Goal: Information Seeking & Learning: Learn about a topic

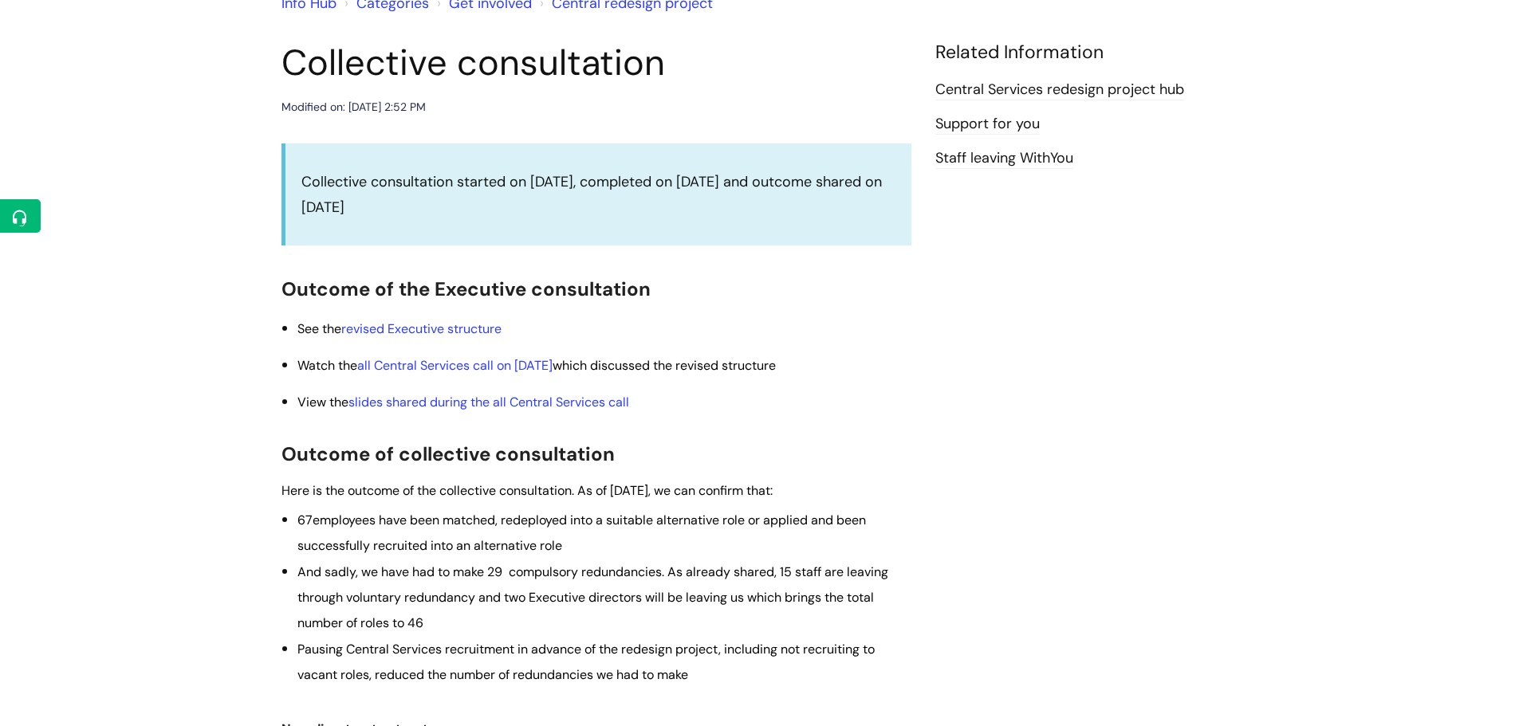
scroll to position [159, 0]
click at [437, 325] on link "revised Executive structure" at bounding box center [421, 327] width 160 height 17
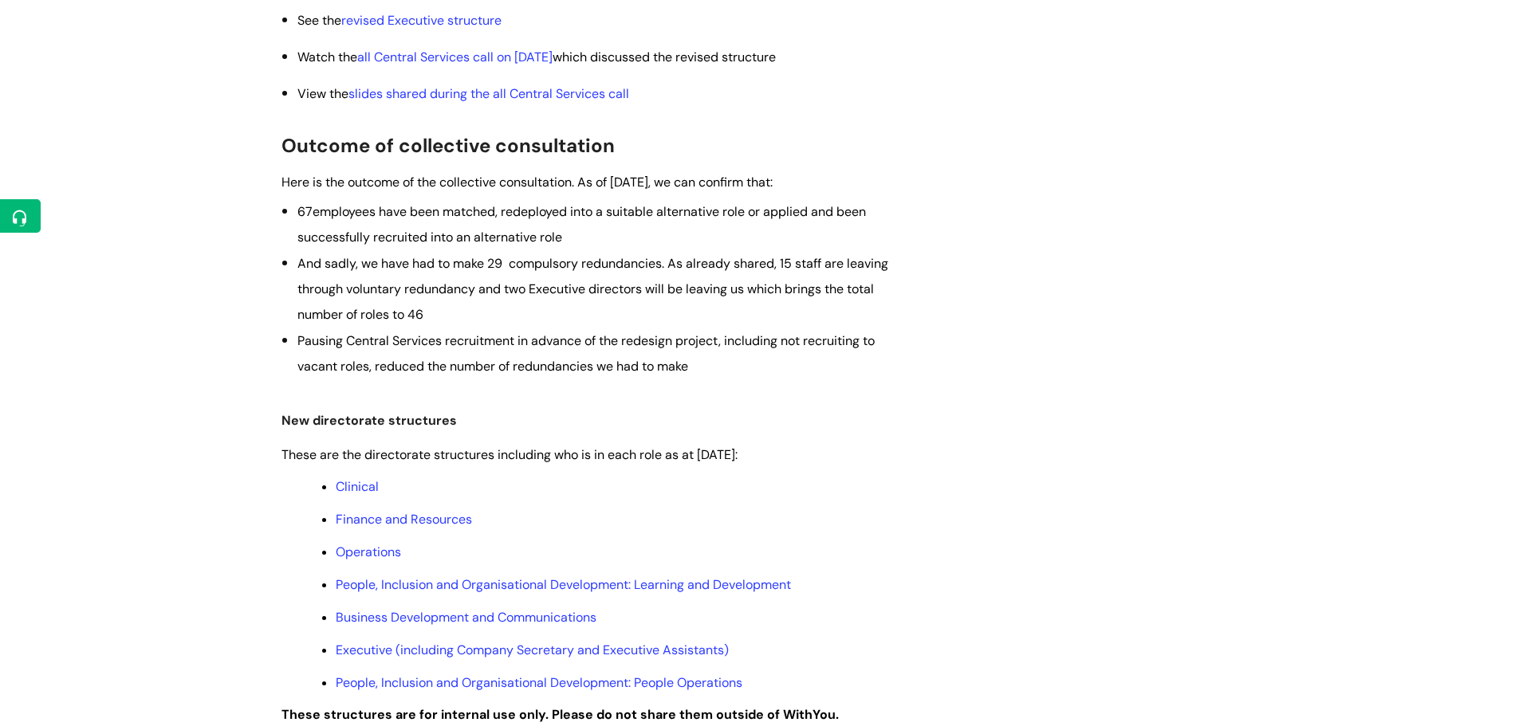
scroll to position [558, 0]
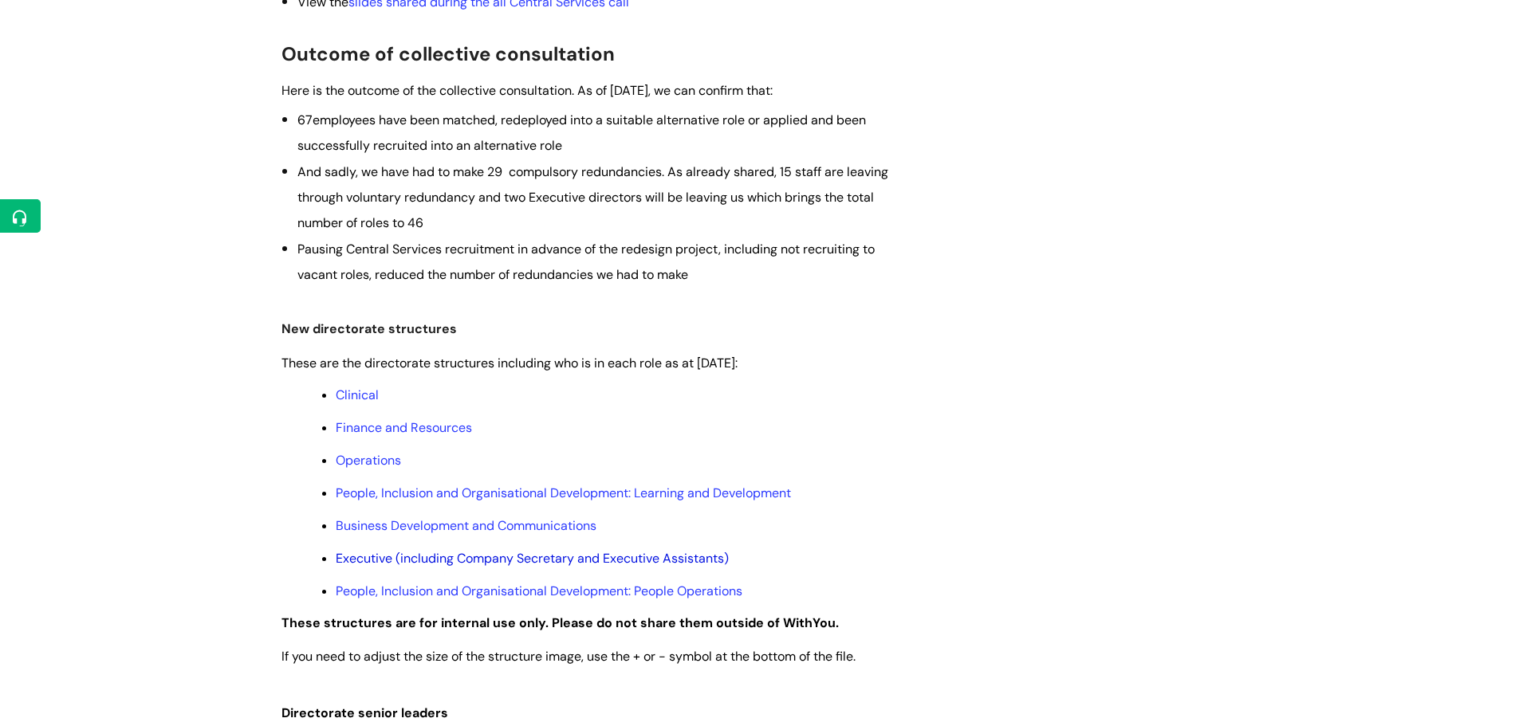
click at [685, 563] on link "Executive (including Company Secretary and Executive Assistants)" at bounding box center [532, 558] width 393 height 17
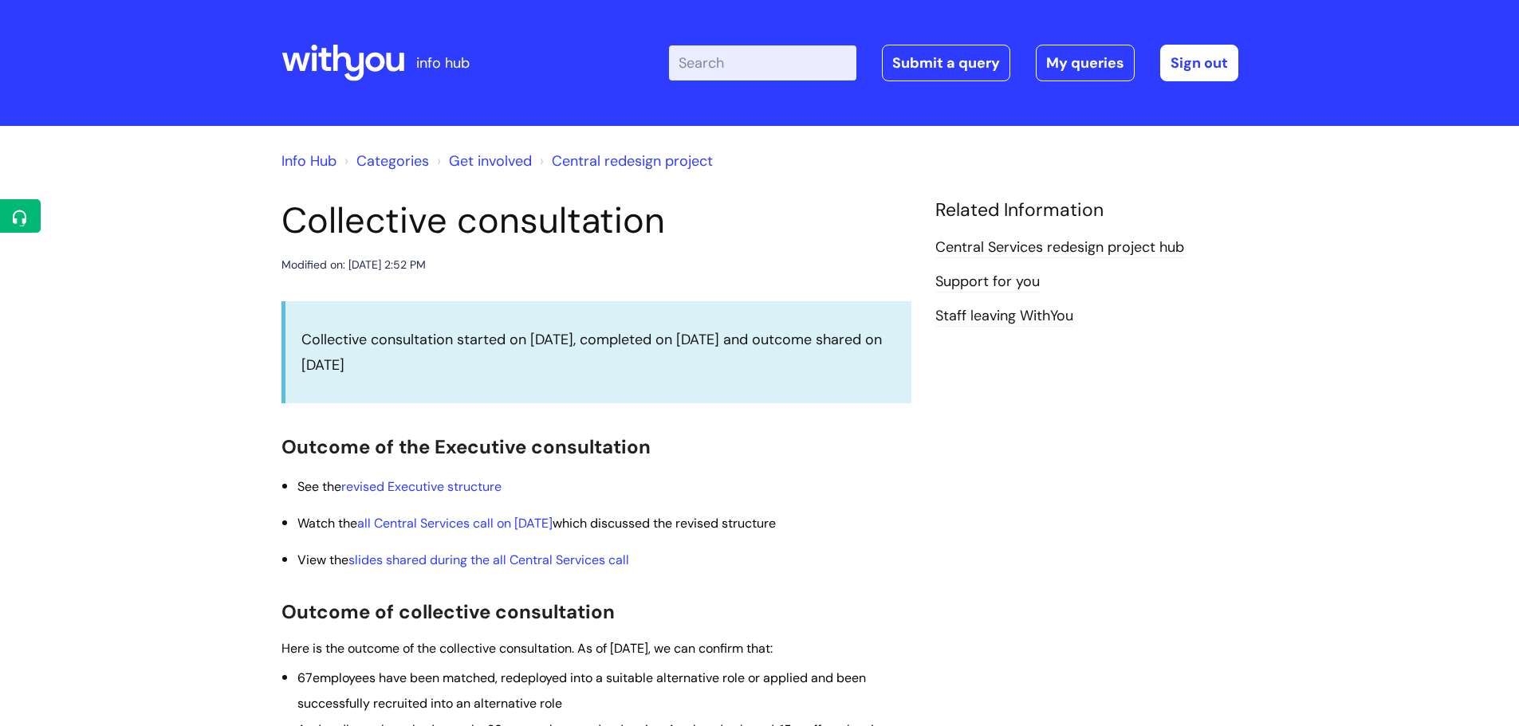
scroll to position [558, 0]
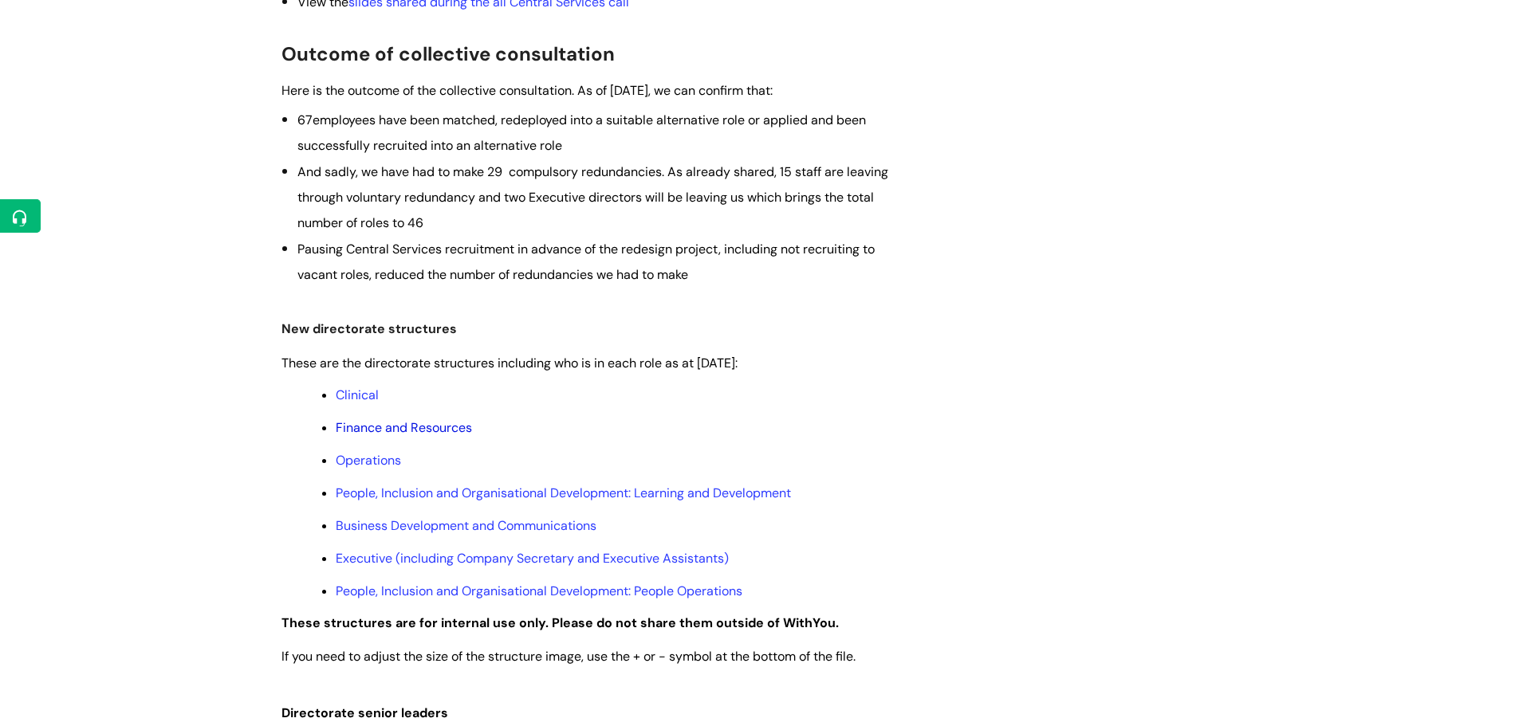
click at [403, 429] on link "Finance and Resources" at bounding box center [404, 427] width 136 height 17
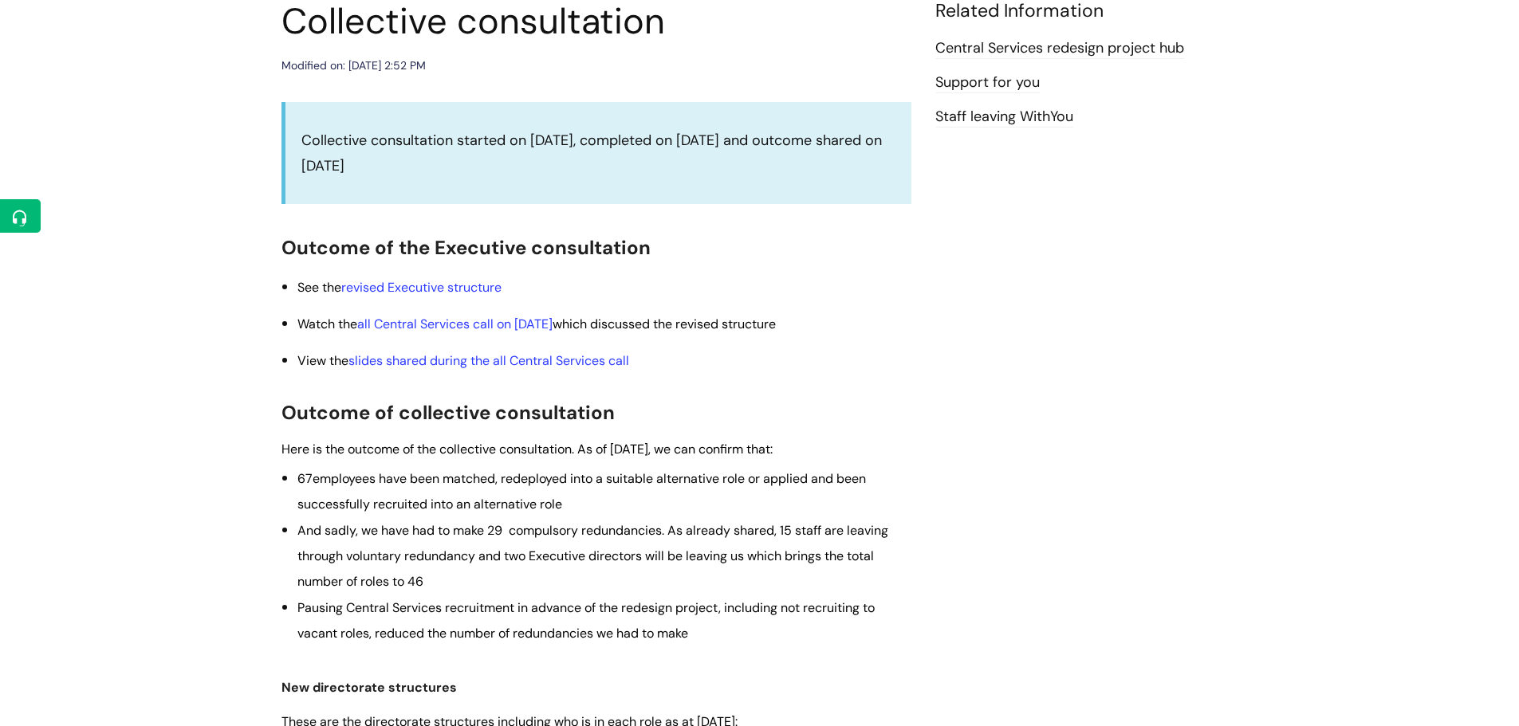
scroll to position [159, 0]
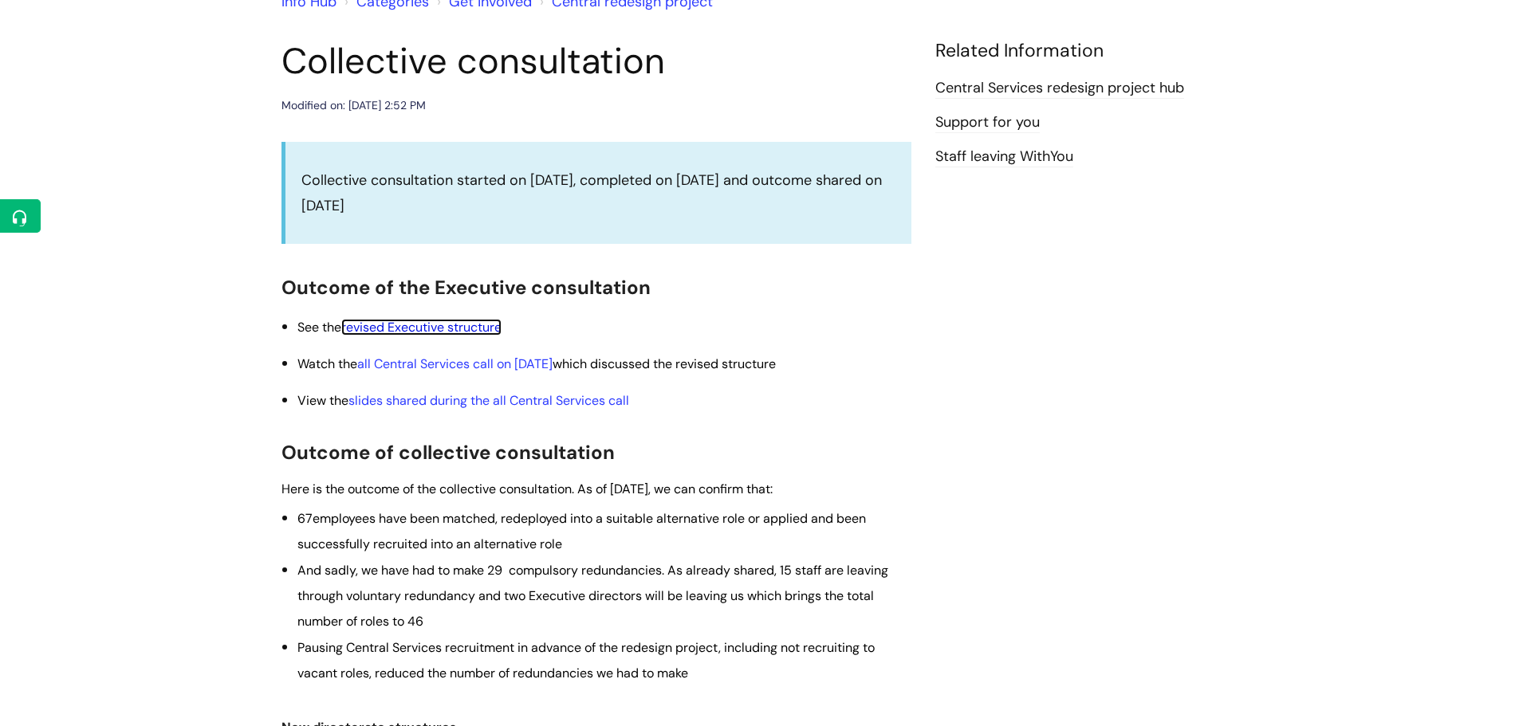
drag, startPoint x: 441, startPoint y: 326, endPoint x: 510, endPoint y: 325, distance: 68.6
click at [441, 326] on link "revised Executive structure" at bounding box center [421, 327] width 160 height 17
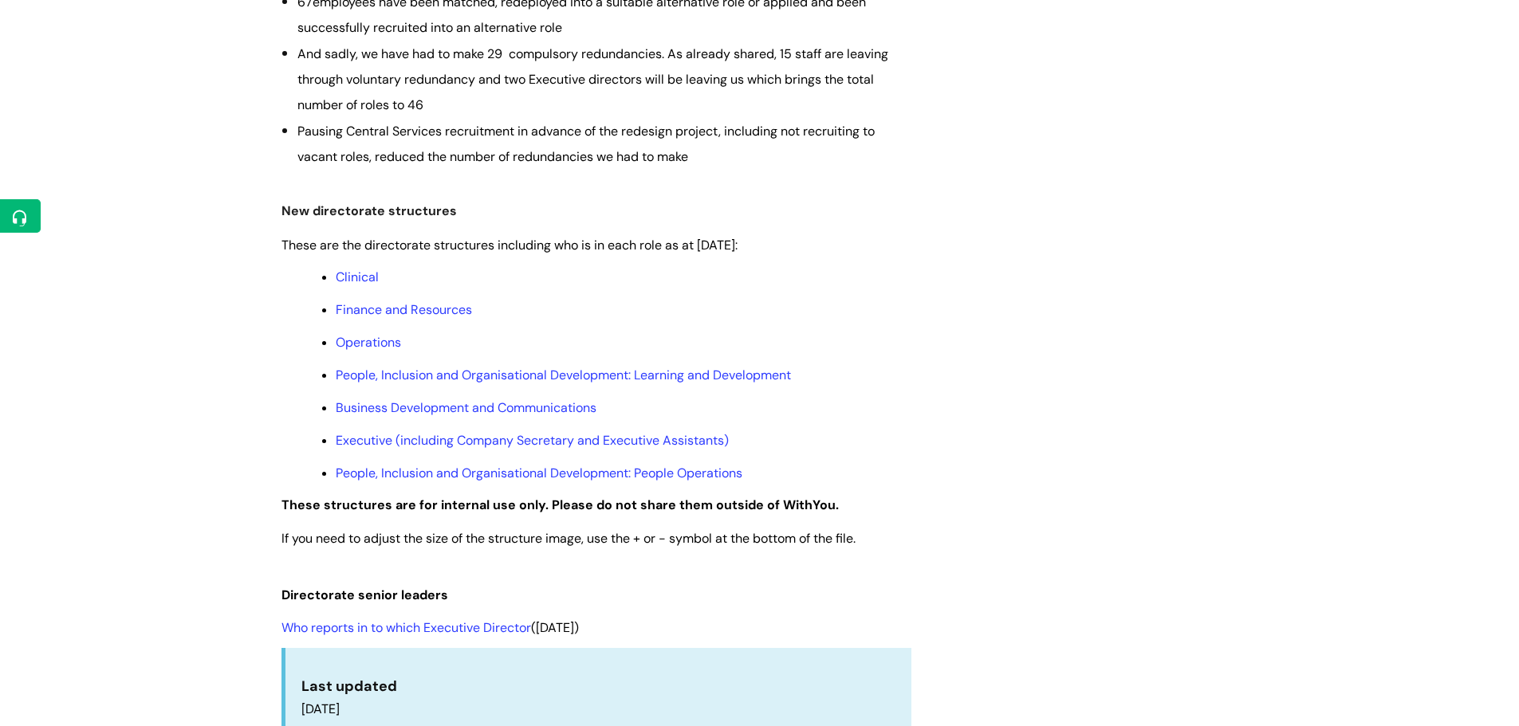
scroll to position [718, 0]
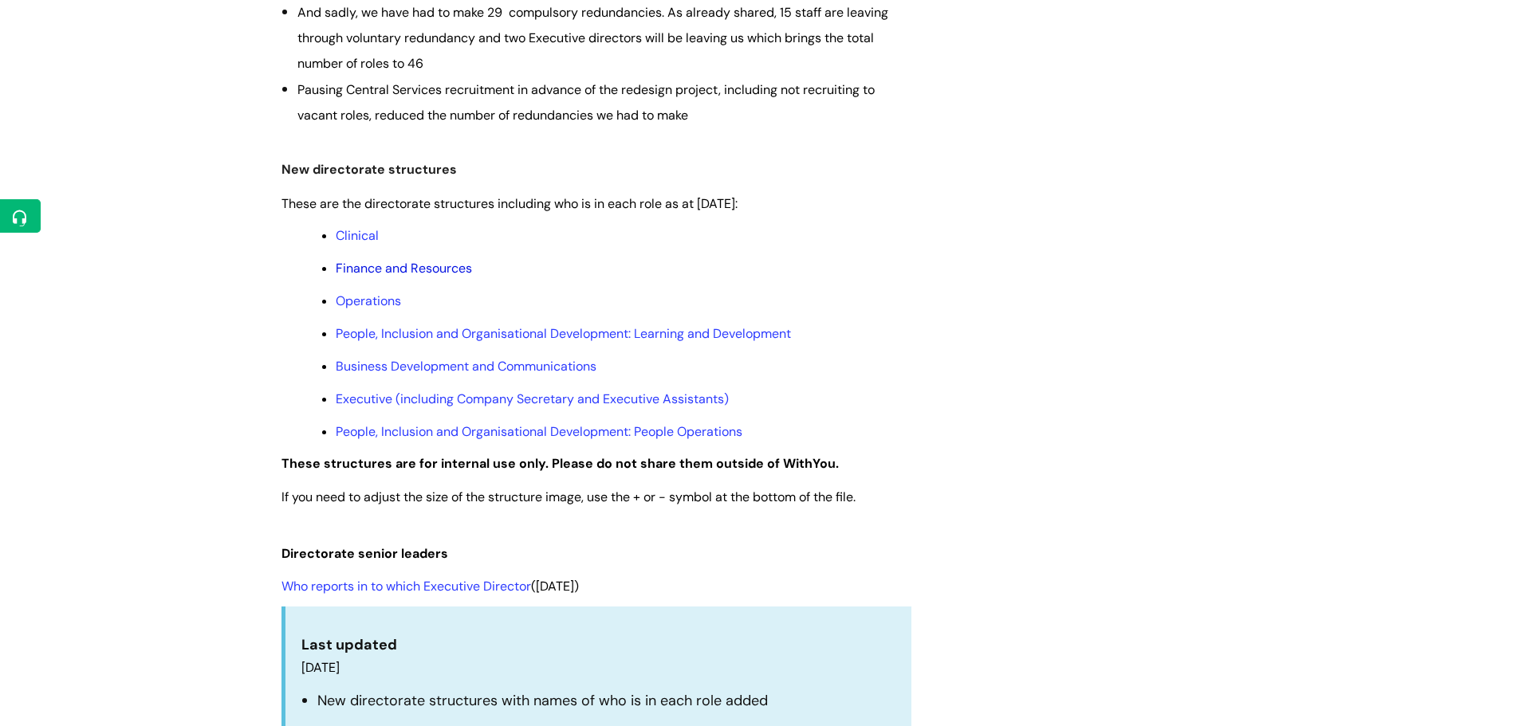
click at [433, 268] on link "Finance and Resources" at bounding box center [404, 268] width 136 height 17
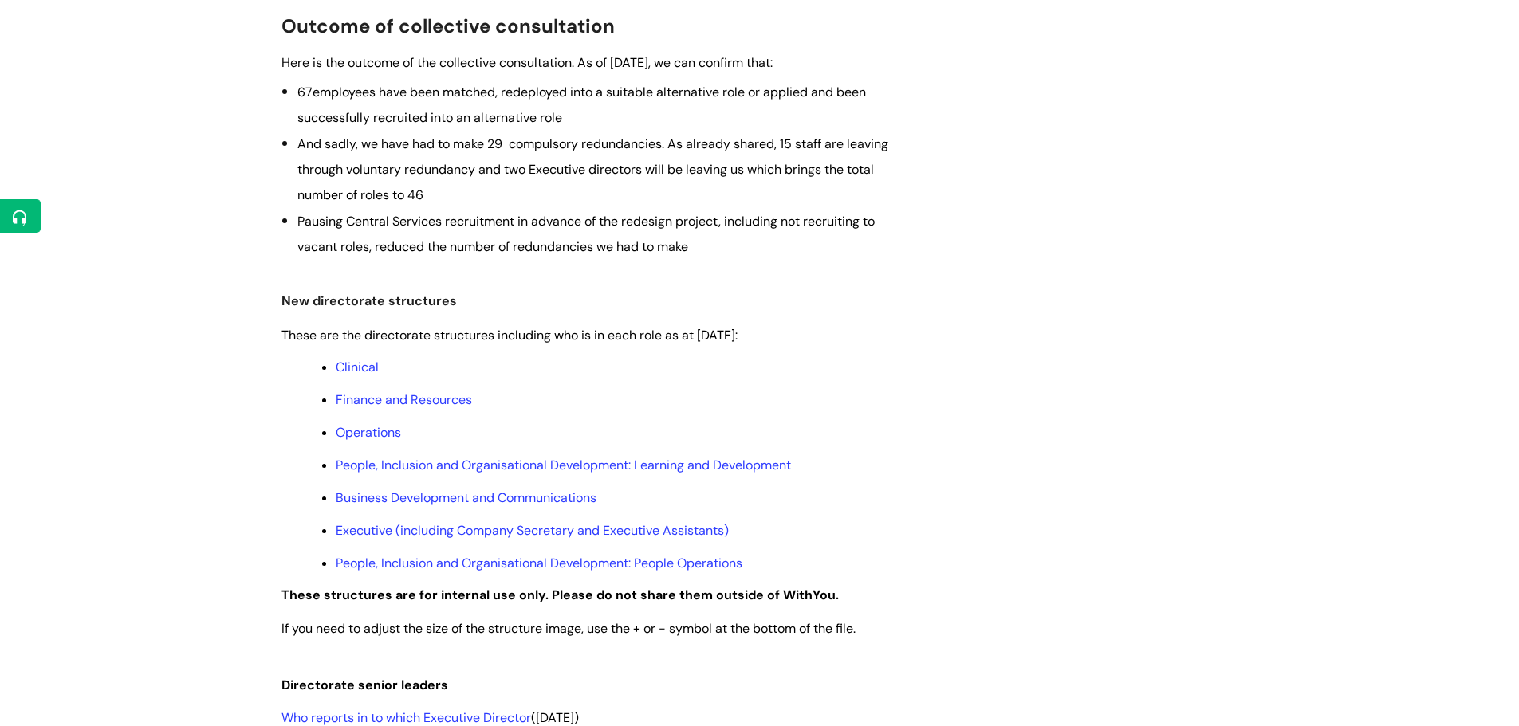
scroll to position [638, 0]
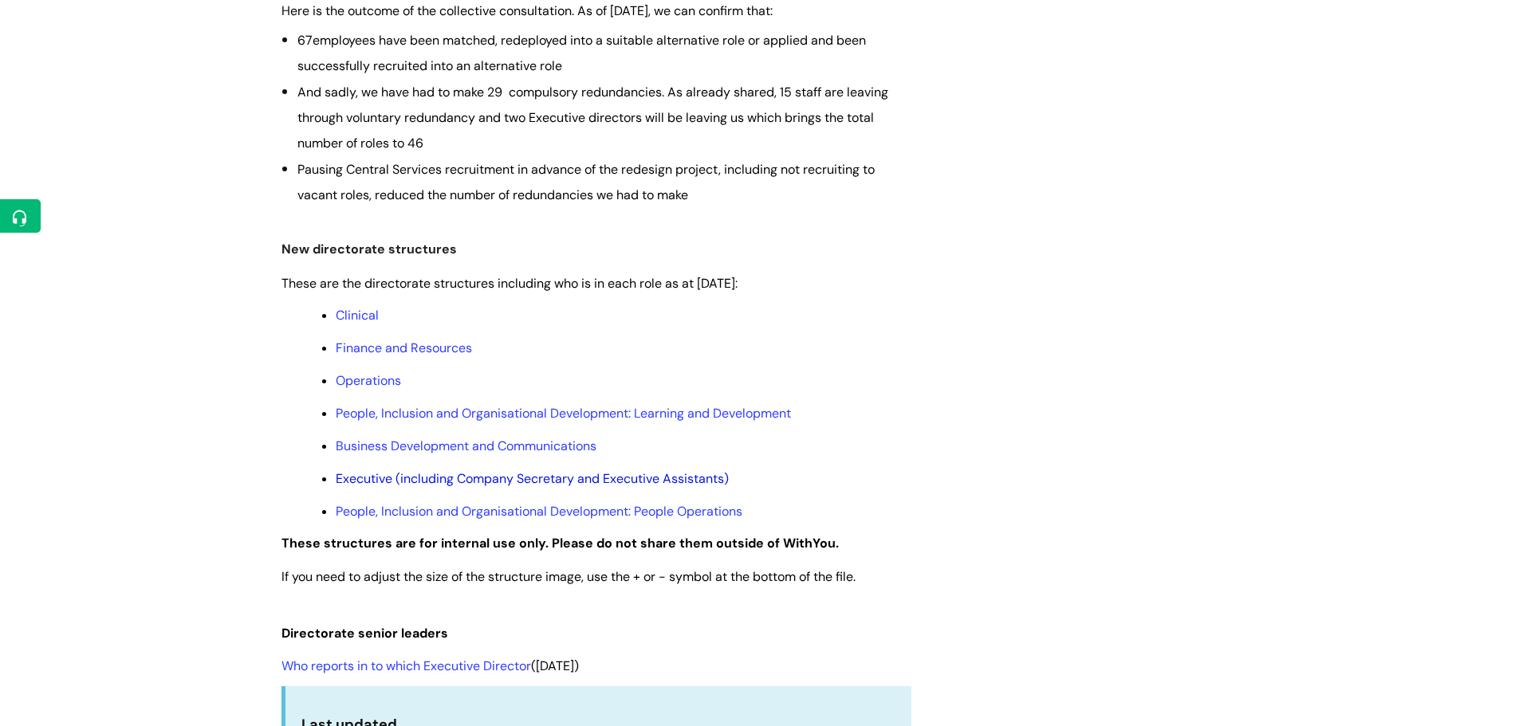
click at [400, 474] on link "Executive (including Company Secretary and Executive Assistants)" at bounding box center [532, 478] width 393 height 17
